Goal: Task Accomplishment & Management: Manage account settings

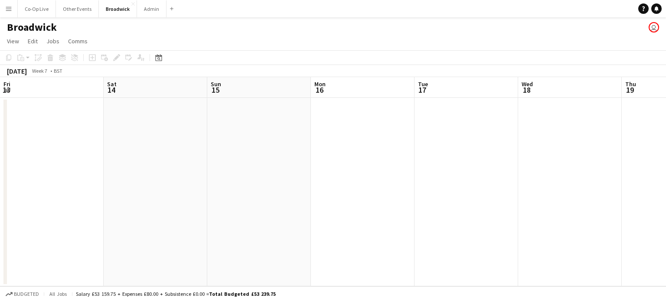
scroll to position [0, 306]
click at [36, 15] on button "Co-Op Live Close" at bounding box center [37, 8] width 38 height 17
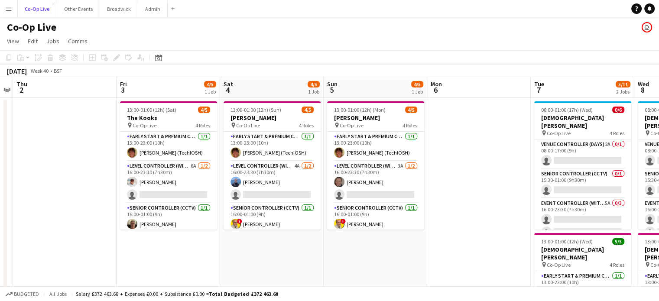
scroll to position [0, 192]
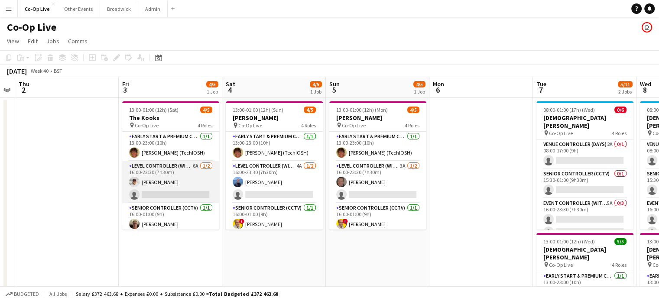
click at [189, 192] on app-card-role "Level Controller (with CCTV) 6A [DATE] 16:00-23:30 (7h30m) [PERSON_NAME] single…" at bounding box center [170, 182] width 97 height 42
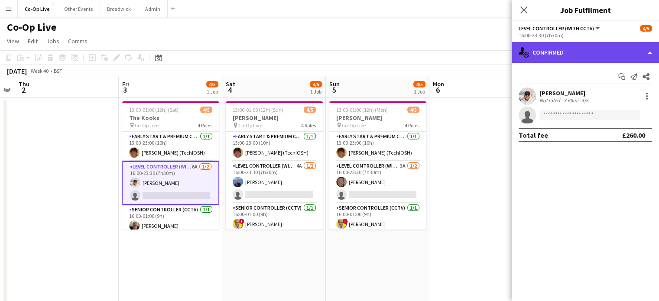
click at [605, 50] on div "single-neutral-actions-check-2 Confirmed" at bounding box center [585, 52] width 147 height 21
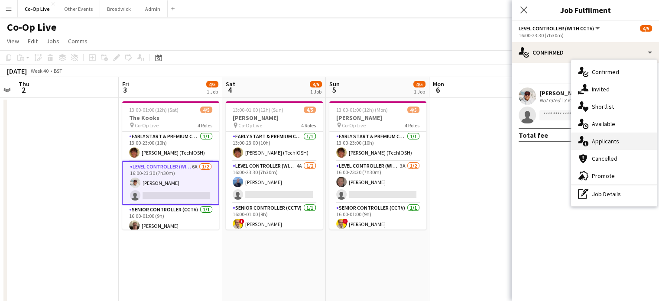
click at [621, 144] on div "single-neutral-actions-information Applicants" at bounding box center [614, 141] width 86 height 17
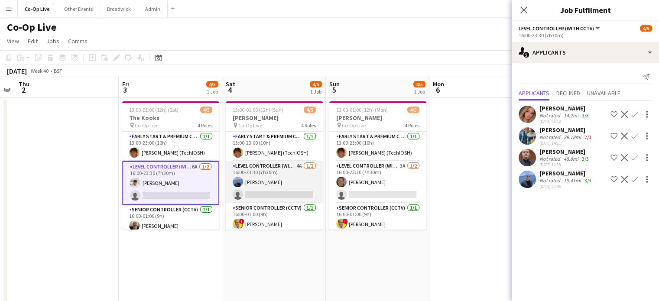
click at [281, 193] on app-card-role "Level Controller (with CCTV) 4A [DATE] 16:00-23:30 (7h30m) [PERSON_NAME] single…" at bounding box center [274, 182] width 97 height 42
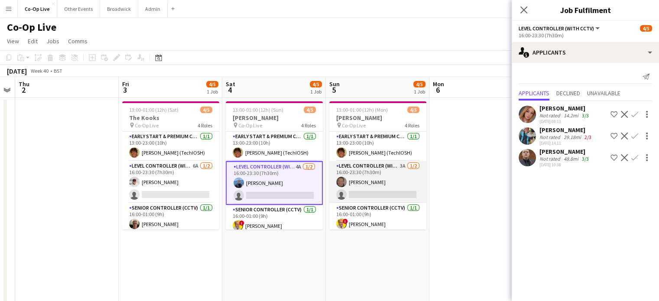
click at [374, 190] on app-card-role "Level Controller (with CCTV) 3A [DATE] 16:00-23:30 (7h30m) [PERSON_NAME] single…" at bounding box center [377, 182] width 97 height 42
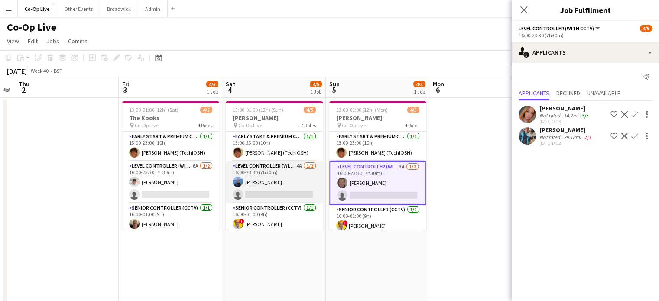
click at [270, 199] on app-card-role "Level Controller (with CCTV) 4A [DATE] 16:00-23:30 (7h30m) [PERSON_NAME] single…" at bounding box center [274, 182] width 97 height 42
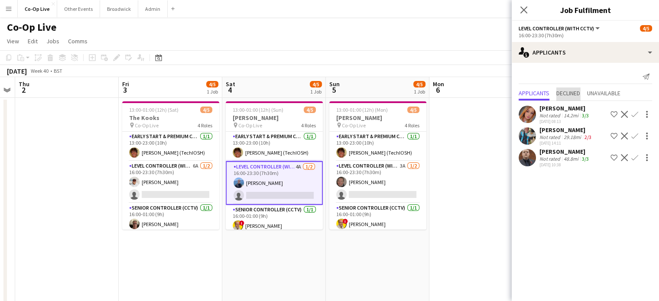
click at [567, 95] on span "Declined" at bounding box center [568, 93] width 24 height 6
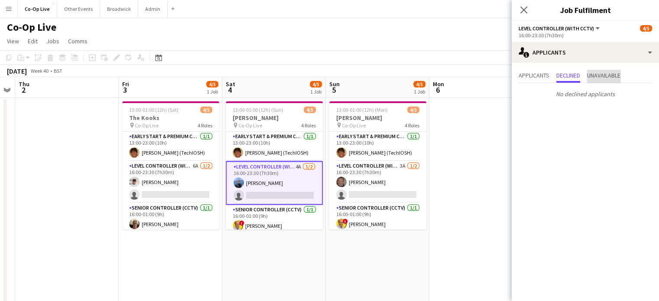
click at [607, 74] on span "Unavailable" at bounding box center [603, 75] width 33 height 6
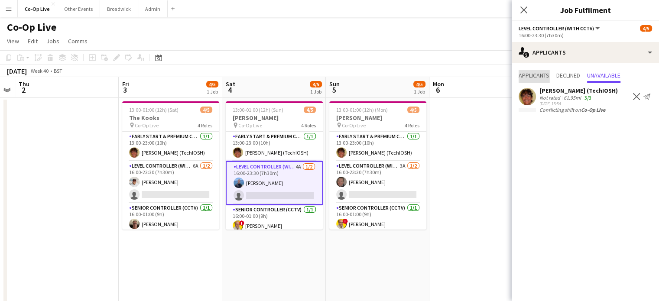
click at [538, 75] on span "Applicants" at bounding box center [534, 75] width 31 height 6
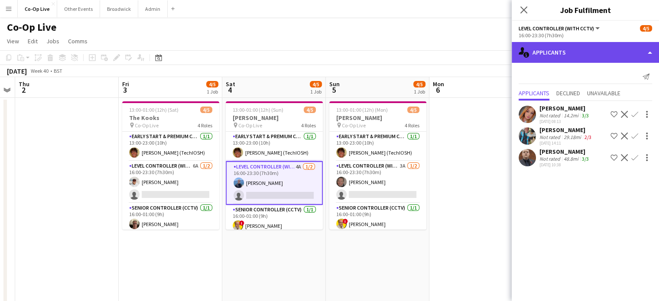
click at [601, 50] on div "single-neutral-actions-information Applicants" at bounding box center [585, 52] width 147 height 21
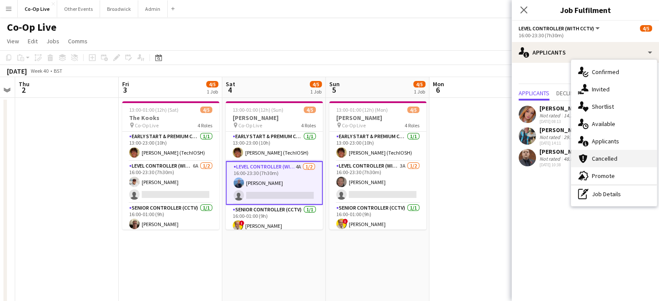
click at [606, 161] on div "cancellation Cancelled" at bounding box center [614, 158] width 86 height 17
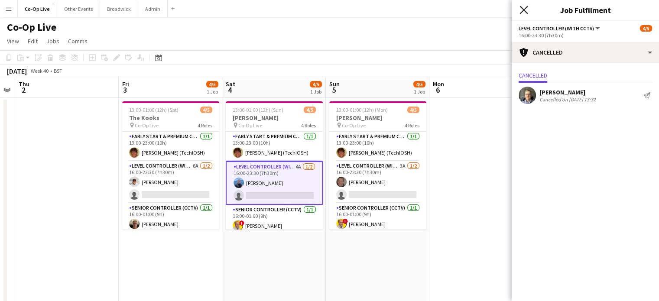
click at [520, 10] on icon "Close pop-in" at bounding box center [524, 10] width 8 height 8
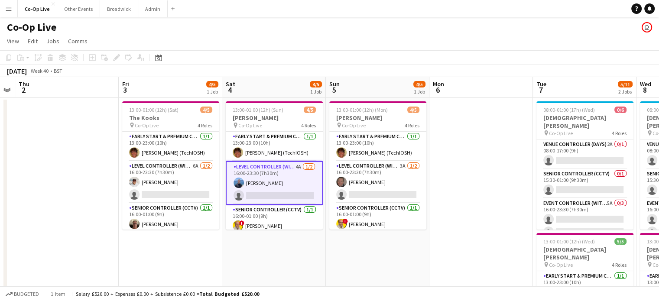
click at [464, 64] on app-toolbar "Copy Paste Paste Ctrl+V Paste with crew Ctrl+Shift+V Paste linked Job [GEOGRAPH…" at bounding box center [329, 57] width 659 height 15
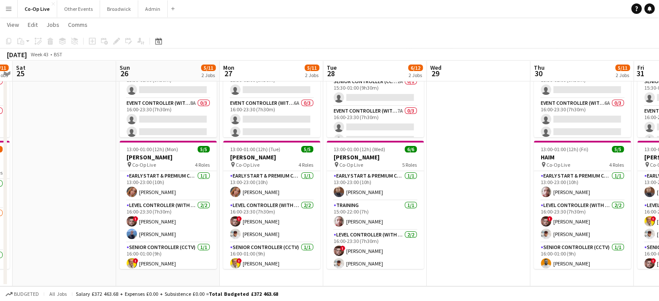
scroll to position [0, 401]
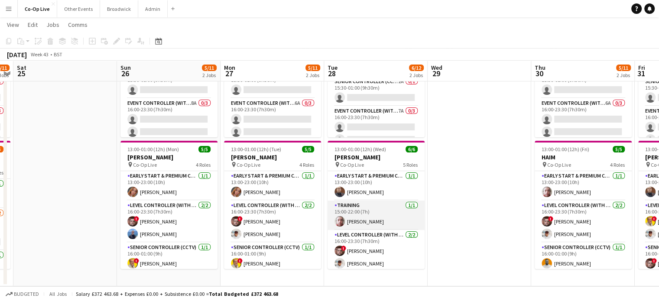
click at [365, 219] on app-card-role "Training [DATE] 15:00-22:00 (7h) [PERSON_NAME]" at bounding box center [376, 215] width 97 height 29
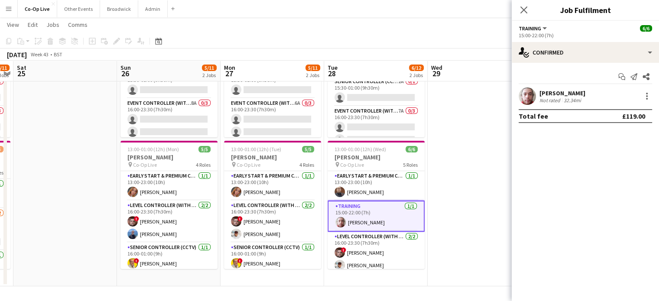
click at [512, 16] on div "Close pop-in" at bounding box center [524, 10] width 24 height 20
click at [522, 12] on icon at bounding box center [524, 10] width 8 height 8
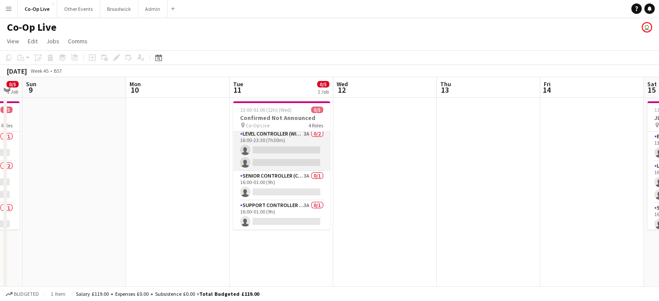
scroll to position [0, 0]
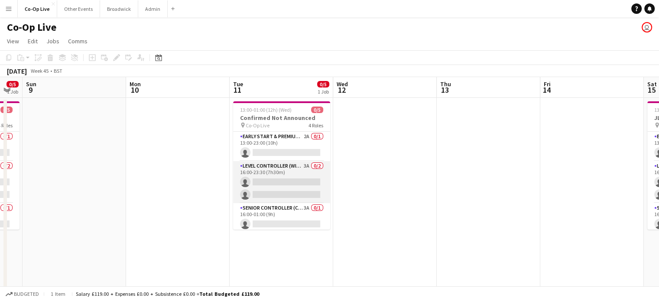
click at [298, 148] on app-card-role "Early Start & Premium Controller (with CCTV) 2A 0/1 13:00-23:00 (10h) single-ne…" at bounding box center [281, 146] width 97 height 29
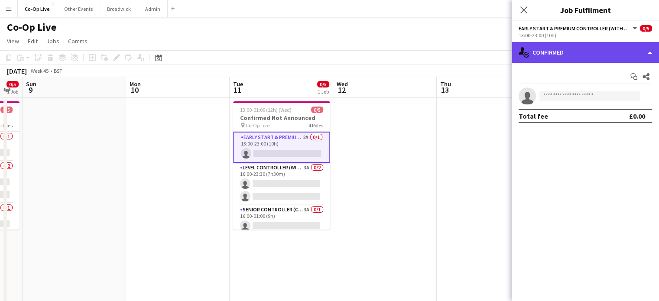
click at [585, 42] on div "single-neutral-actions-check-2 Confirmed" at bounding box center [585, 52] width 147 height 21
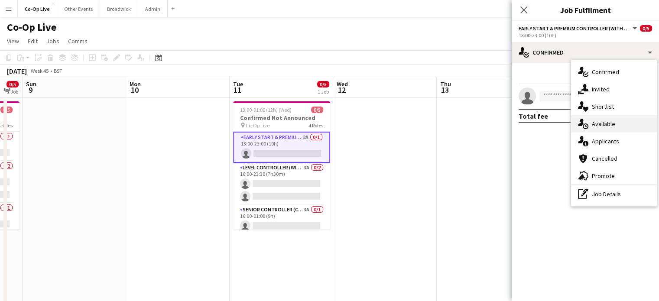
click at [616, 124] on div "single-neutral-actions-upload Available" at bounding box center [614, 123] width 86 height 17
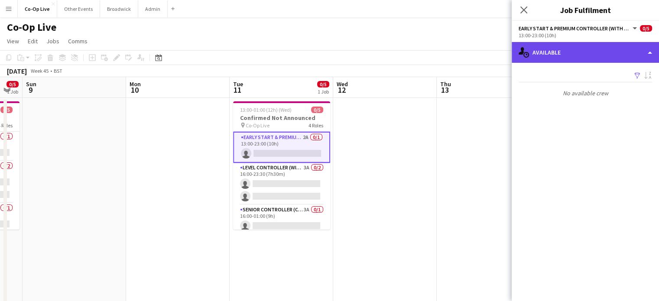
click at [572, 55] on div "single-neutral-actions-upload Available" at bounding box center [585, 52] width 147 height 21
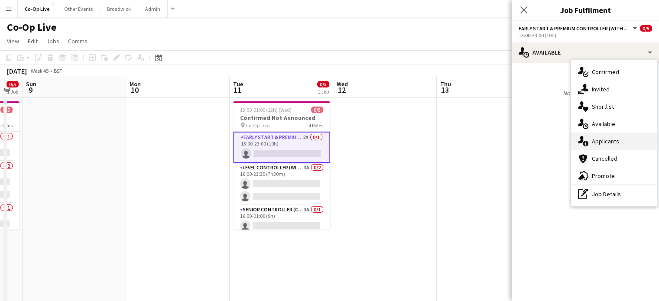
click at [603, 146] on div "single-neutral-actions-information Applicants" at bounding box center [614, 141] width 86 height 17
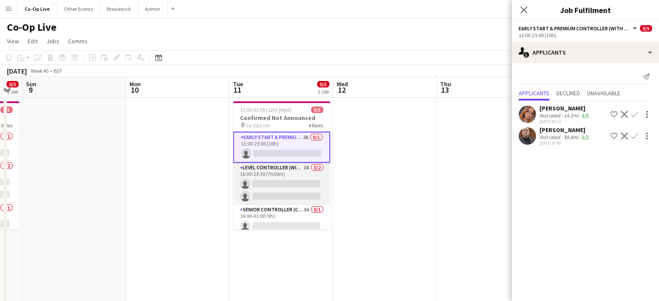
click at [253, 170] on app-card-role "Level Controller (with CCTV) 3A 0/2 16:00-23:30 (7h30m) single-neutral-actions …" at bounding box center [281, 184] width 97 height 42
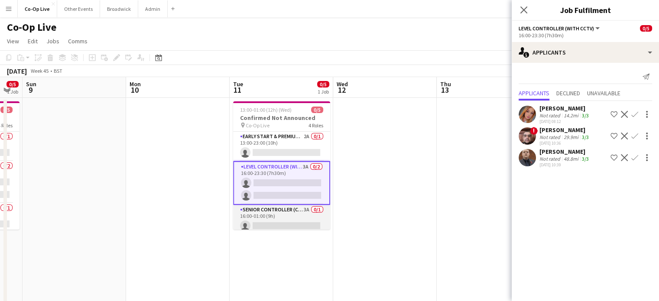
click at [270, 213] on app-card-role "Senior Controller (CCTV) 3A 0/1 16:00-01:00 (9h) single-neutral-actions" at bounding box center [281, 219] width 97 height 29
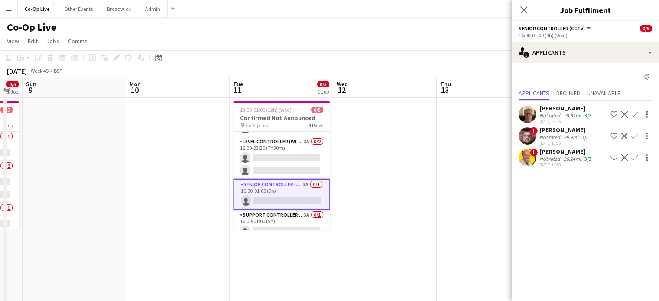
scroll to position [33, 0]
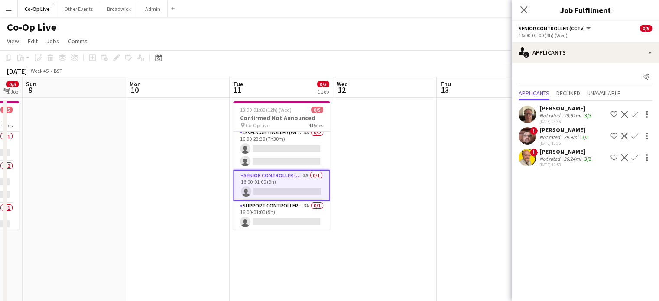
click at [270, 213] on app-card-role "Support Controller (with CCTV) 3A 0/1 16:00-01:00 (9h) single-neutral-actions" at bounding box center [281, 215] width 97 height 29
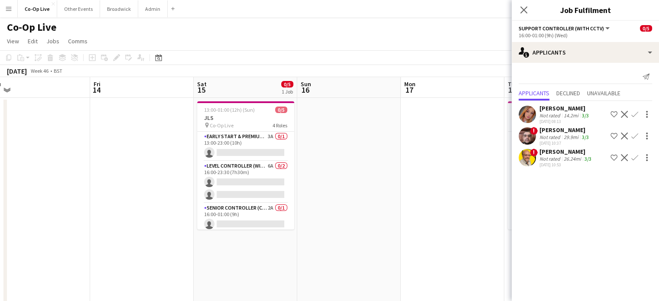
scroll to position [0, 340]
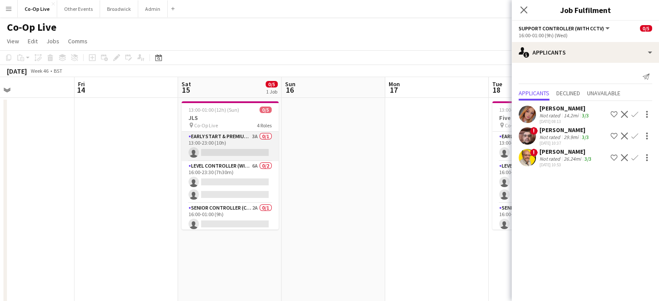
click at [225, 145] on app-card-role "Early Start & Premium Controller (with CCTV) 3A 0/1 13:00-23:00 (10h) single-ne…" at bounding box center [230, 146] width 97 height 29
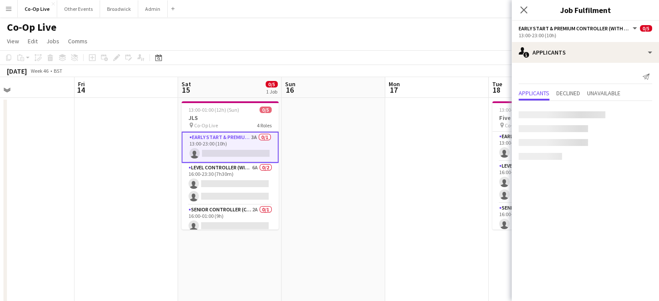
scroll to position [32, 0]
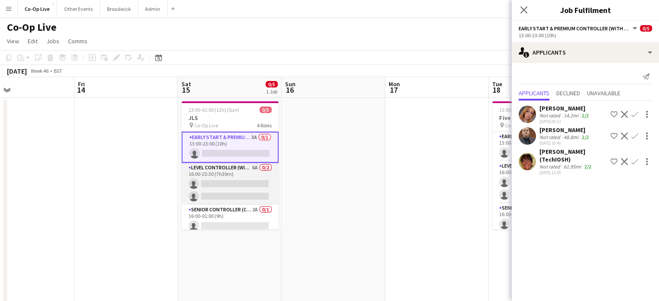
click at [226, 169] on app-card-role "Level Controller (with CCTV) 6A 0/2 16:00-23:30 (7h30m) single-neutral-actions …" at bounding box center [230, 184] width 97 height 42
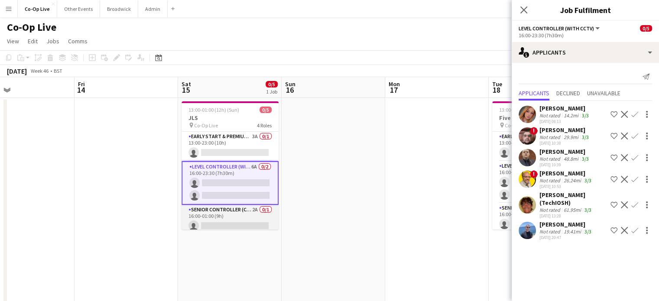
click at [231, 218] on app-card-role "Senior Controller (CCTV) 2A 0/1 16:00-01:00 (9h) single-neutral-actions" at bounding box center [230, 219] width 97 height 29
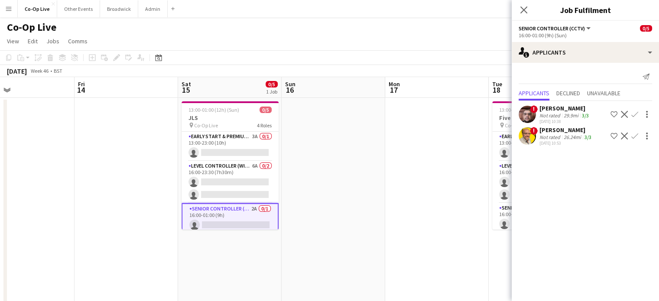
click at [231, 218] on app-card-role "Senior Controller (CCTV) 2A 0/1 16:00-01:00 (9h) single-neutral-actions" at bounding box center [230, 218] width 97 height 31
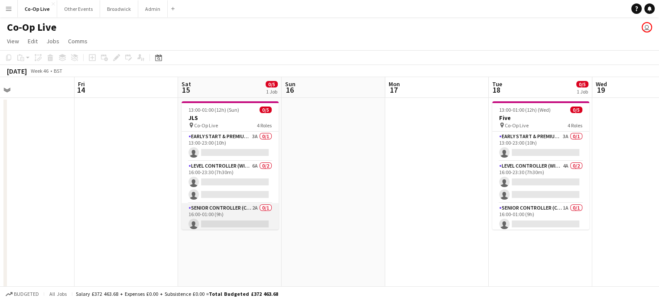
click at [231, 218] on app-card-role "Senior Controller (CCTV) 2A 0/1 16:00-01:00 (9h) single-neutral-actions" at bounding box center [230, 217] width 97 height 29
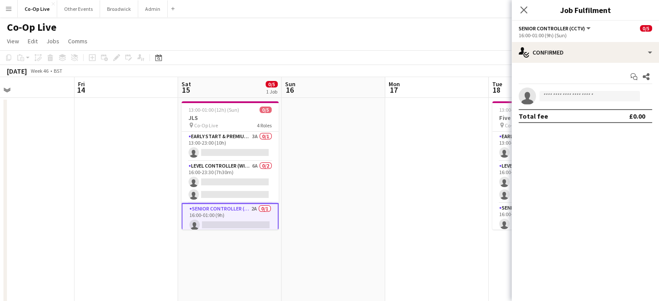
click at [231, 218] on app-card-role "Senior Controller (CCTV) 2A 0/1 16:00-01:00 (9h) single-neutral-actions" at bounding box center [230, 218] width 97 height 31
